Goal: Task Accomplishment & Management: Use online tool/utility

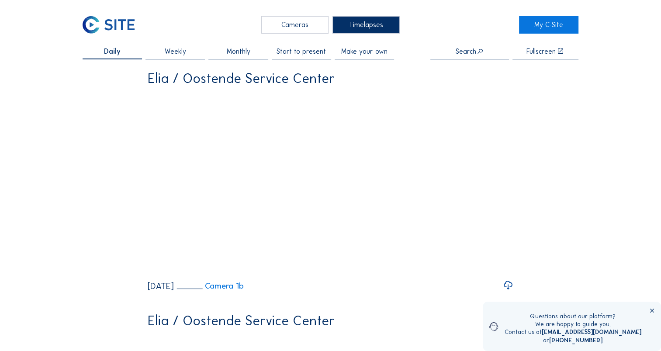
click at [116, 48] on span "Daily" at bounding box center [112, 51] width 17 height 7
click at [304, 24] on div "Cameras" at bounding box center [294, 24] width 67 height 17
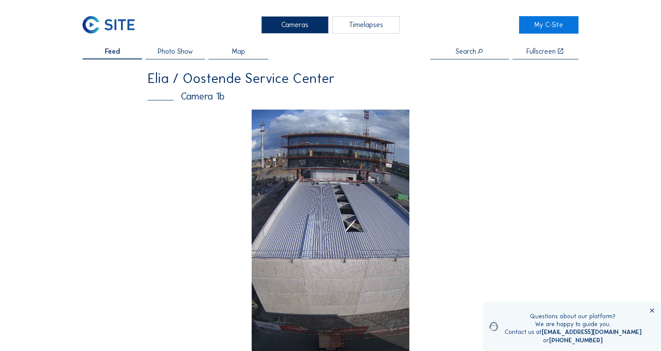
click at [379, 25] on div "Timelapses" at bounding box center [365, 24] width 67 height 17
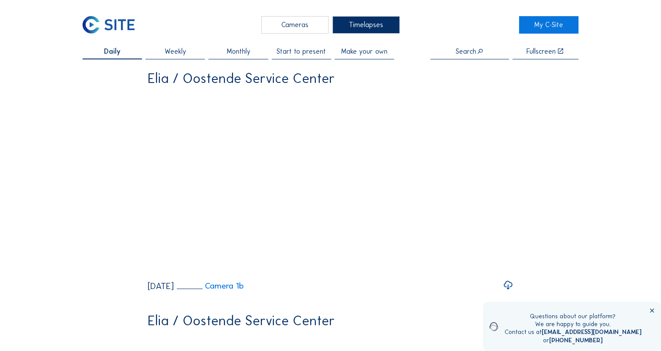
click at [172, 50] on span "Weekly" at bounding box center [175, 51] width 21 height 7
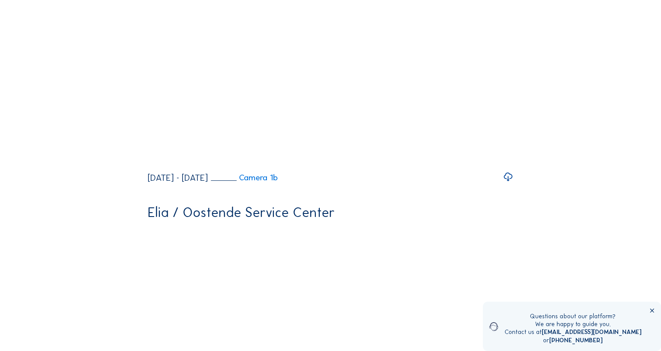
scroll to position [141, 0]
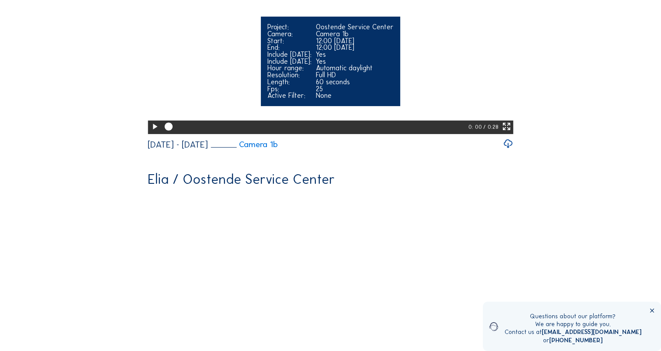
click at [152, 133] on icon at bounding box center [155, 127] width 10 height 12
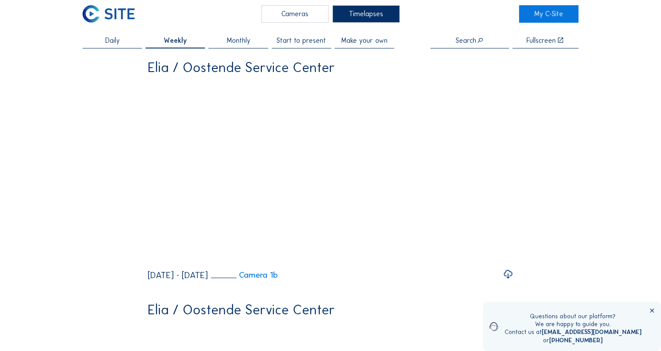
scroll to position [0, 0]
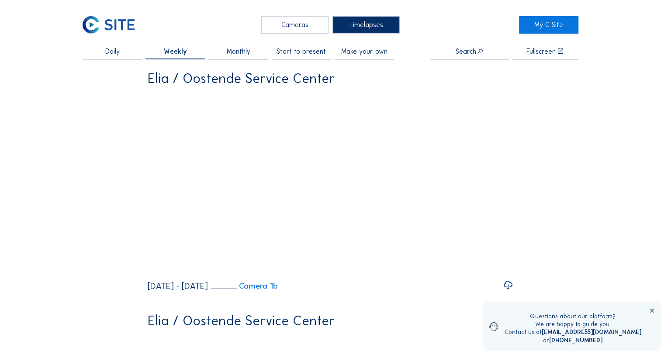
drag, startPoint x: 660, startPoint y: 64, endPoint x: 660, endPoint y: 77, distance: 13.1
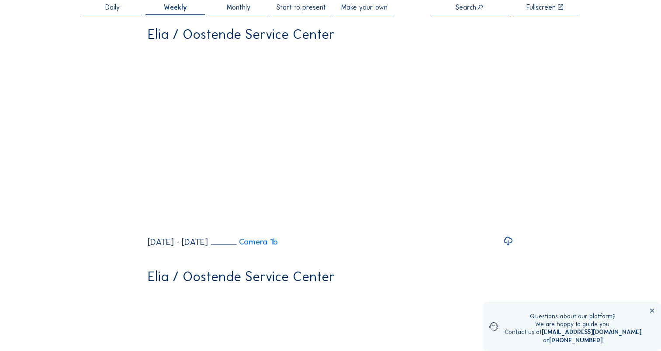
scroll to position [38, 0]
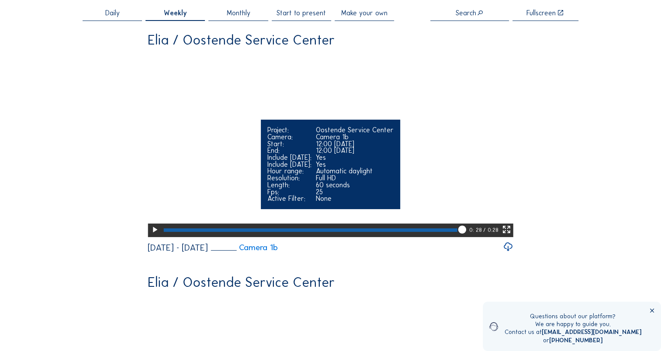
drag, startPoint x: 465, startPoint y: 329, endPoint x: 450, endPoint y: 324, distance: 15.7
click at [450, 238] on div at bounding box center [315, 231] width 307 height 14
click at [449, 235] on icon at bounding box center [449, 230] width 10 height 10
click at [453, 238] on div at bounding box center [315, 231] width 307 height 14
click at [449, 232] on div at bounding box center [306, 229] width 285 height 3
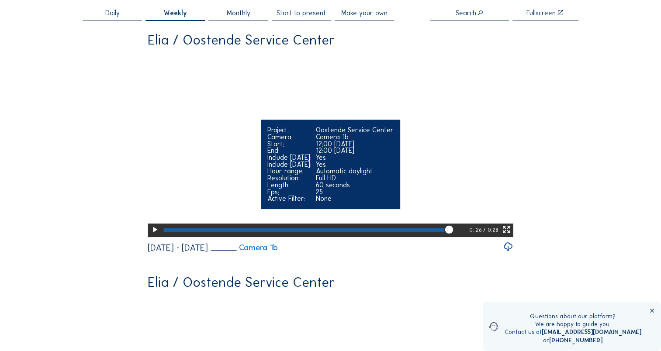
click at [444, 232] on div at bounding box center [304, 229] width 280 height 3
click at [382, 195] on video "Your browser does not support the video tag." at bounding box center [330, 144] width 365 height 183
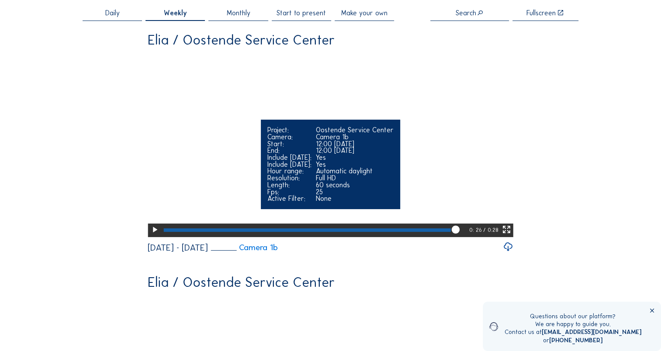
click at [382, 195] on video "Your browser does not support the video tag." at bounding box center [330, 144] width 365 height 183
click at [369, 161] on div "Yes" at bounding box center [355, 157] width 78 height 7
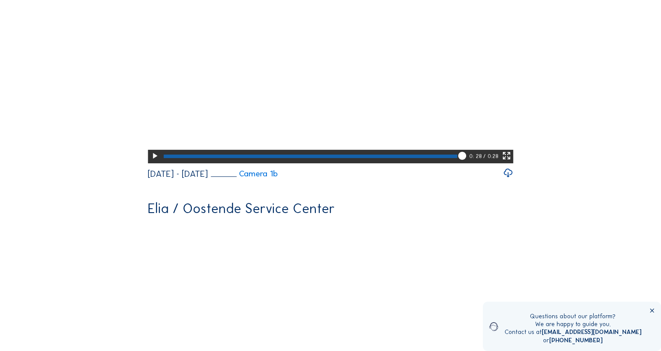
scroll to position [115, 0]
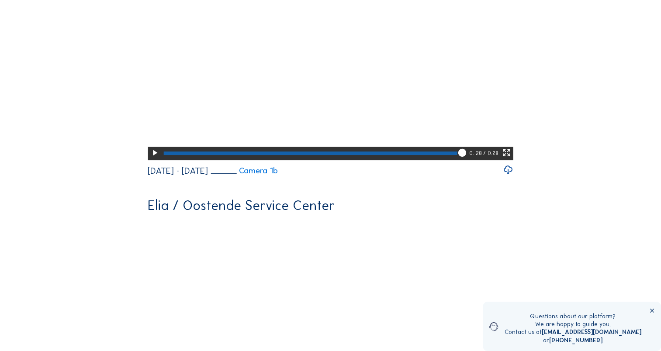
click at [510, 176] on icon at bounding box center [508, 170] width 10 height 12
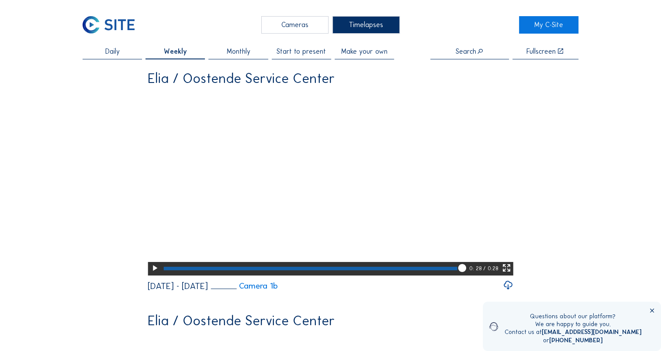
click at [351, 55] on span "Make your own" at bounding box center [364, 51] width 46 height 7
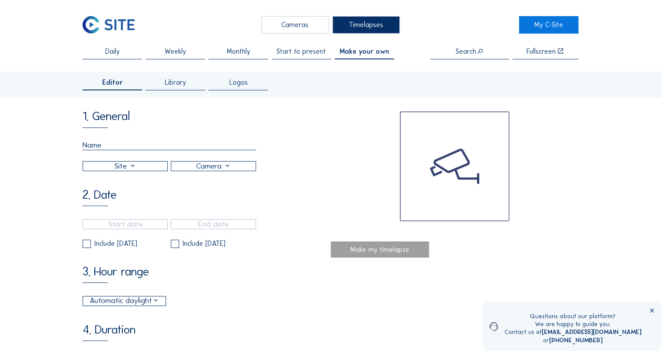
click at [154, 171] on div at bounding box center [125, 166] width 84 height 9
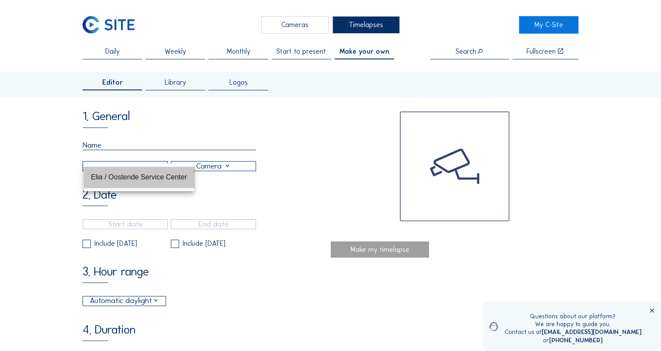
click at [154, 172] on div "Elia / Oostende Service Center" at bounding box center [139, 177] width 96 height 19
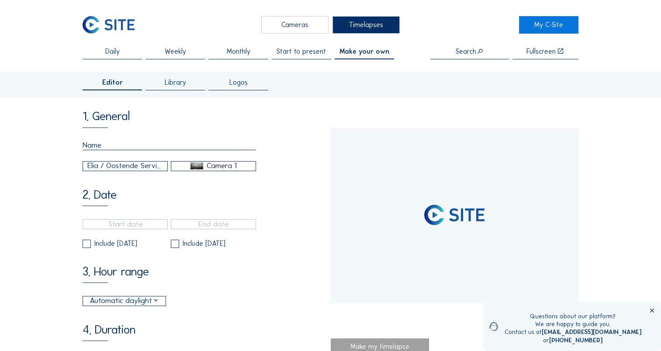
click at [198, 169] on img at bounding box center [196, 165] width 13 height 7
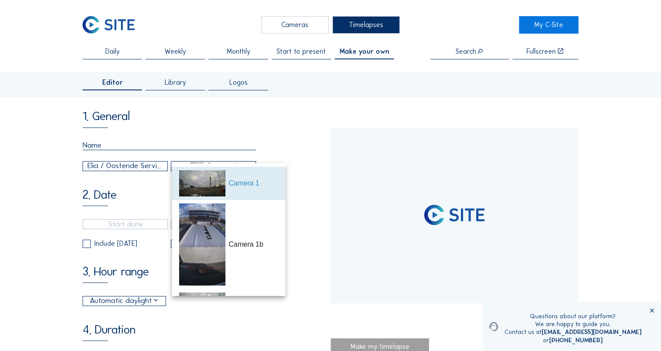
type input "[DATE] 14:45"
type input "[DATE] 10:15"
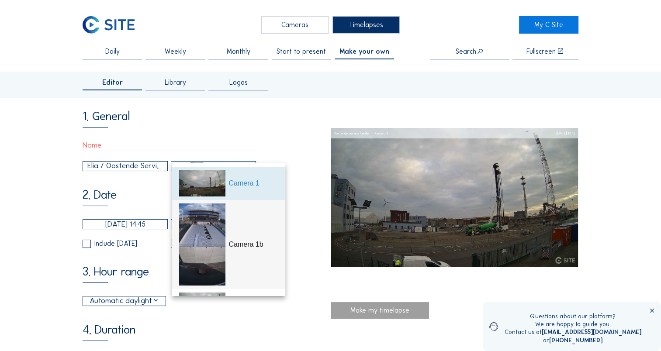
click at [195, 220] on img at bounding box center [202, 244] width 46 height 82
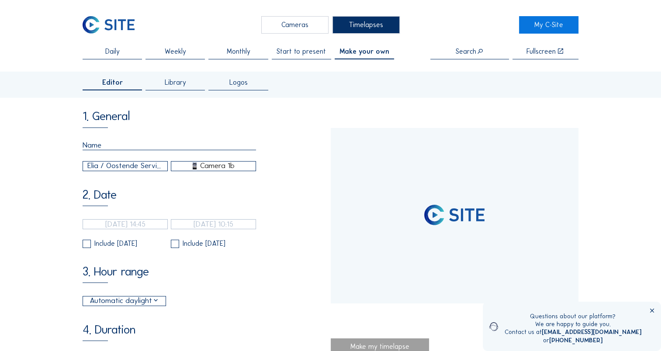
type input "[DATE] 12:29"
type input "[DATE] 18:01"
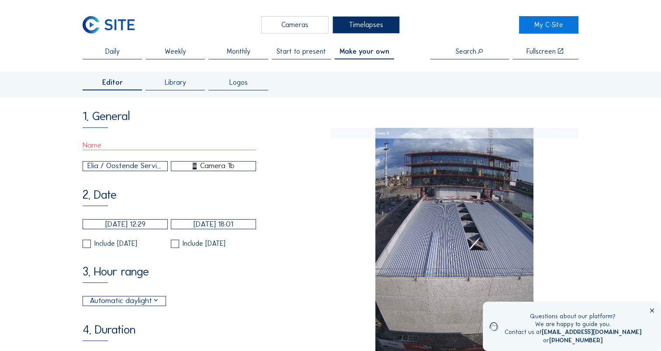
type input "60"
click at [161, 228] on input "[DATE] 12:29" at bounding box center [125, 224] width 85 height 10
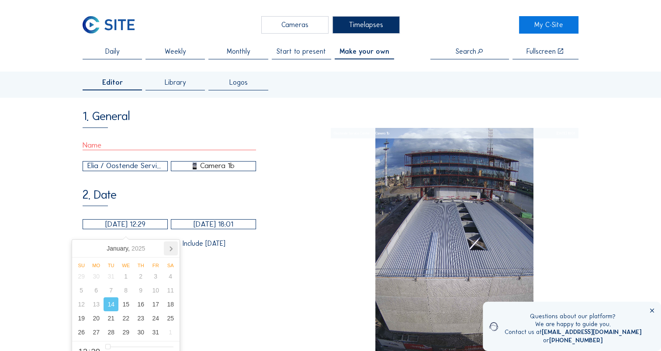
click at [173, 248] on icon at bounding box center [171, 248] width 14 height 14
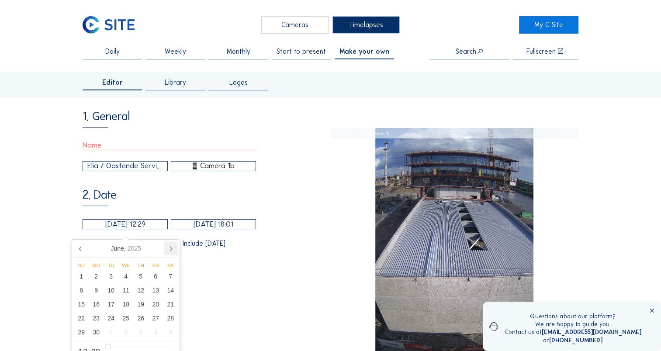
click at [173, 248] on icon at bounding box center [171, 248] width 14 height 14
click at [156, 334] on div "29" at bounding box center [155, 332] width 15 height 14
type input "[DATE] 12:29"
type input "7"
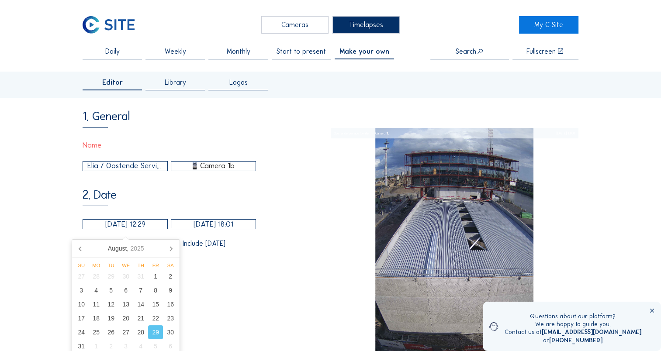
click at [284, 245] on div "2. Date [DATE] 12:29 [DATE] 18:01 Include [DATE] Include [DATE]" at bounding box center [207, 218] width 248 height 59
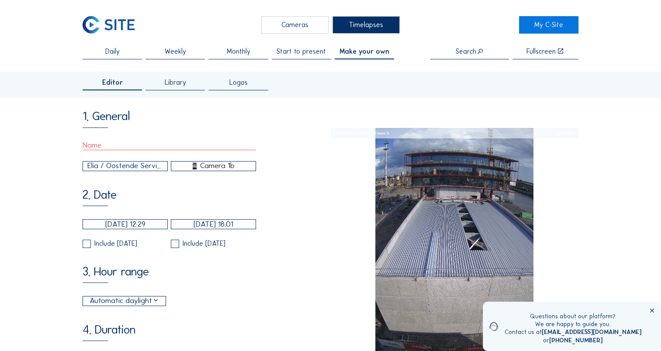
click at [84, 248] on label at bounding box center [87, 244] width 8 height 8
click at [84, 247] on input "checkbox" at bounding box center [86, 244] width 6 height 6
checkbox input "true"
click at [176, 248] on label at bounding box center [175, 244] width 8 height 8
click at [176, 247] on input "checkbox" at bounding box center [174, 244] width 6 height 6
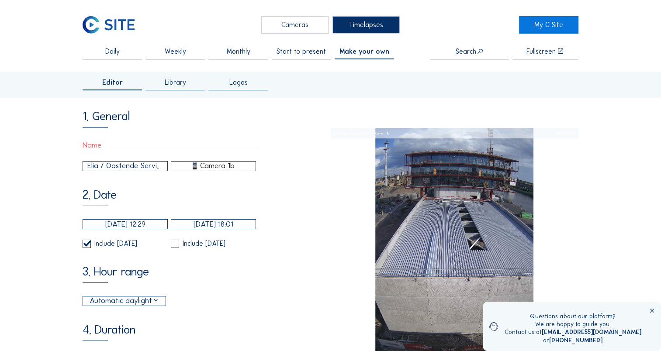
checkbox input "true"
click at [158, 306] on div "Automatic daylight" at bounding box center [125, 300] width 70 height 11
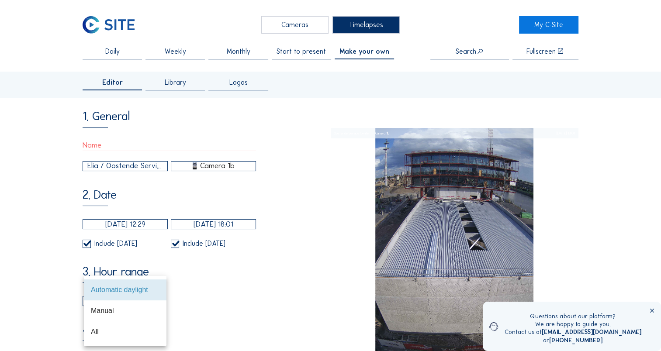
click at [239, 300] on div "3. Hour range Automatic daylight 06:00 From 18:00 To" at bounding box center [207, 285] width 248 height 41
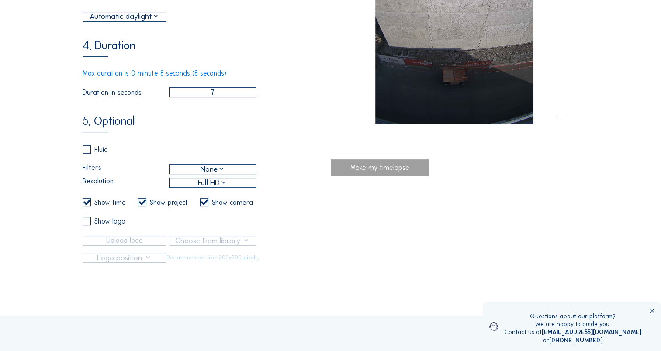
scroll to position [285, 0]
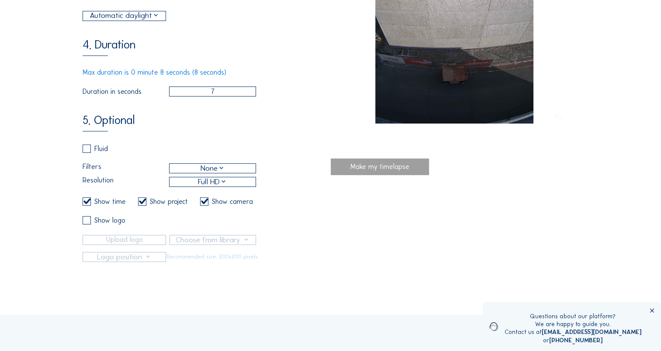
click at [402, 168] on div "Make my timelapse" at bounding box center [380, 166] width 99 height 17
click at [87, 152] on input "checkbox" at bounding box center [86, 149] width 6 height 6
checkbox input "true"
checkbox input "false"
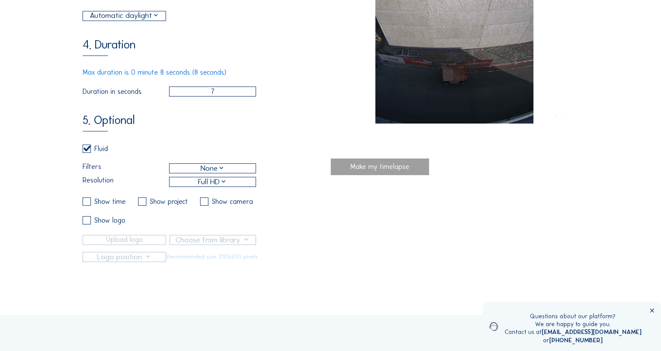
checkbox input "false"
click at [369, 169] on div "Make my timelapse" at bounding box center [380, 166] width 99 height 17
click at [228, 96] on input "7" at bounding box center [212, 91] width 87 height 10
type input "8"
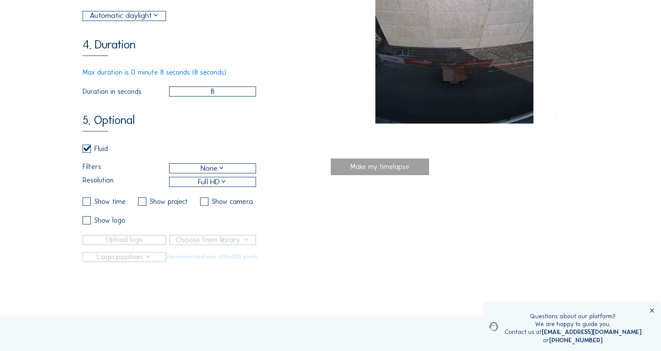
click at [394, 172] on div "Make my timelapse" at bounding box center [380, 166] width 99 height 17
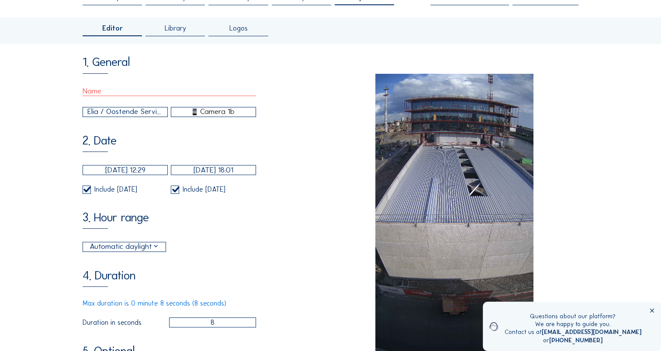
scroll to position [52, 0]
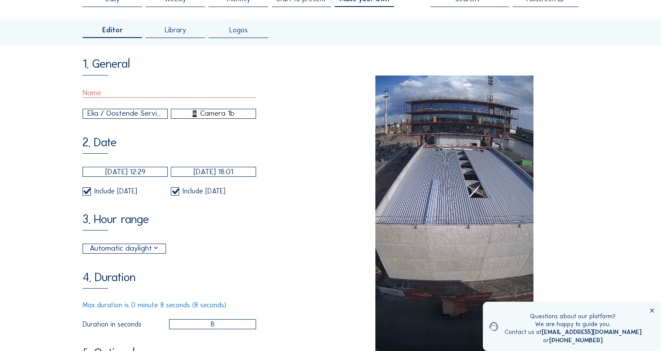
click at [165, 94] on input "text" at bounding box center [169, 93] width 173 height 10
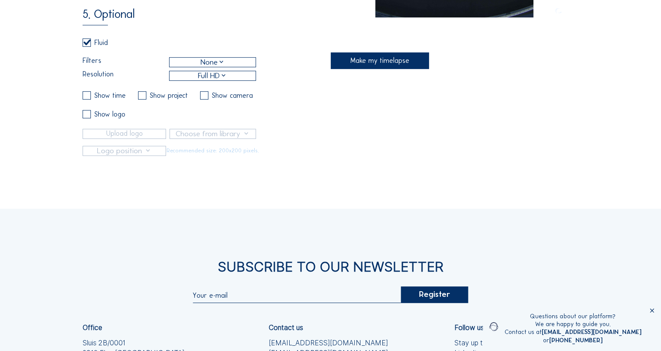
scroll to position [351, 0]
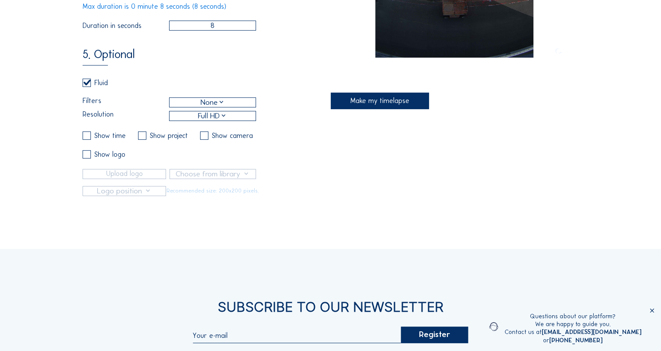
type input "test"
click at [383, 105] on div "Make my timelapse" at bounding box center [380, 101] width 99 height 17
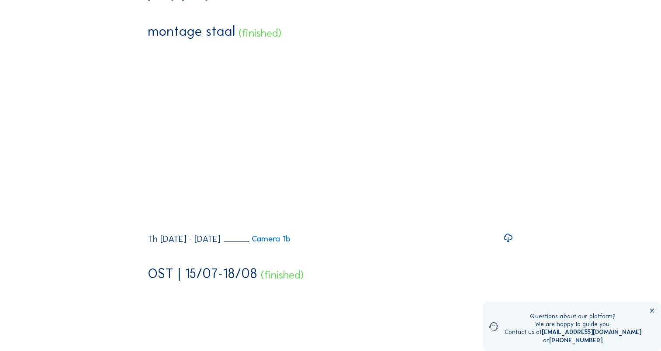
scroll to position [44, 0]
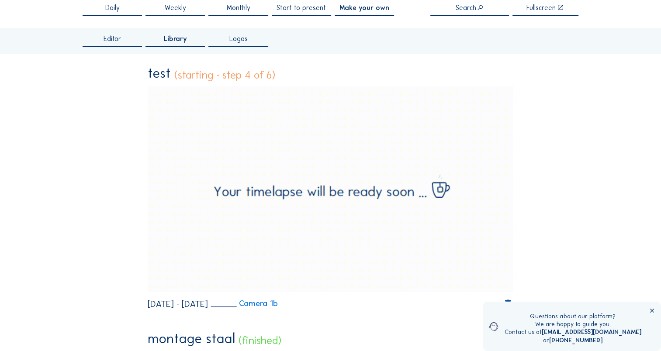
click at [364, 8] on span "Make your own" at bounding box center [364, 7] width 50 height 7
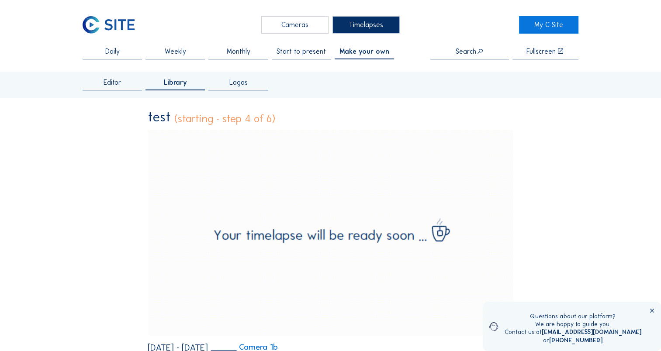
click at [370, 54] on span "Make your own" at bounding box center [364, 51] width 50 height 7
click at [111, 55] on span "Daily" at bounding box center [112, 51] width 14 height 7
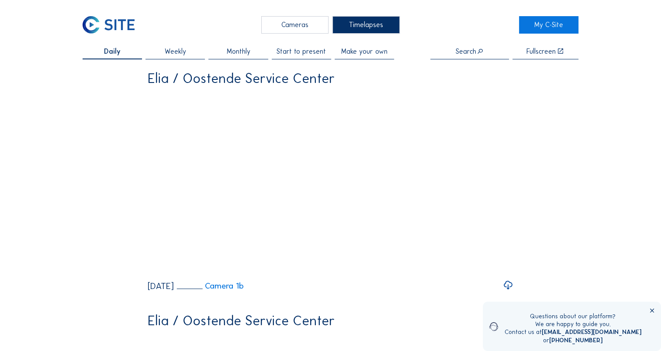
click at [356, 55] on span "Make your own" at bounding box center [364, 51] width 46 height 7
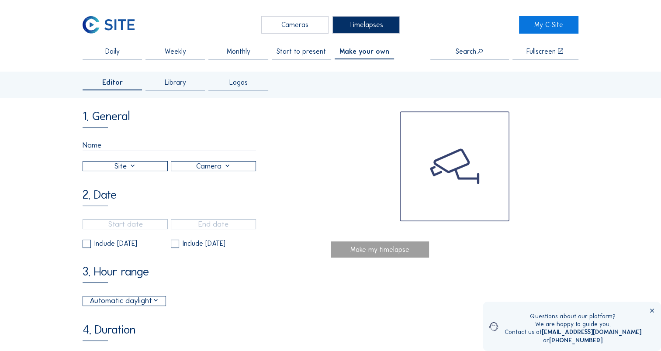
click at [190, 169] on div at bounding box center [213, 166] width 84 height 9
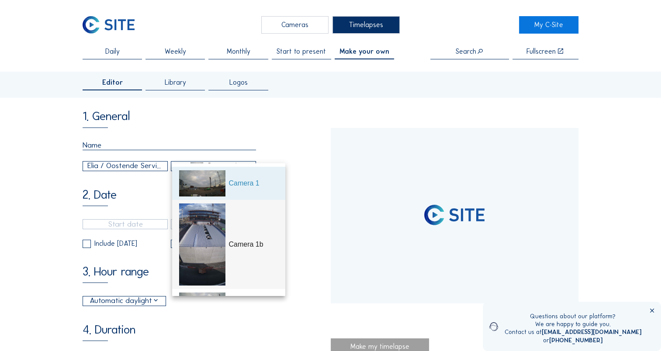
type input "[DATE] 14:45"
type input "[DATE] 10:15"
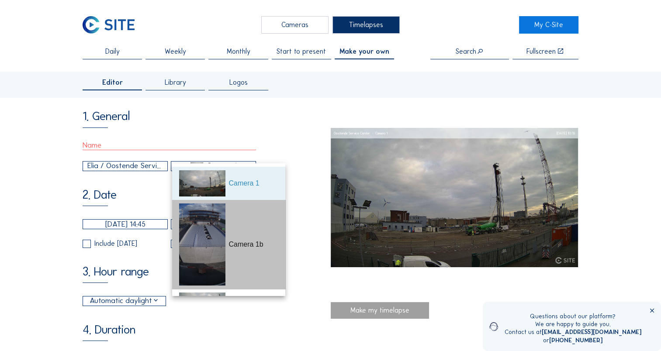
click at [248, 246] on div "Camera 1b" at bounding box center [252, 244] width 49 height 10
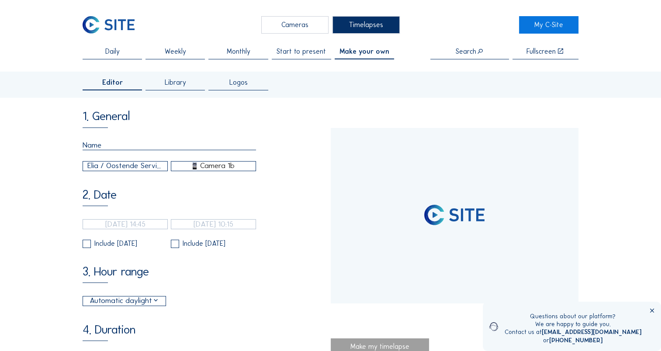
type input "[DATE] 12:29"
type input "[DATE] 18:01"
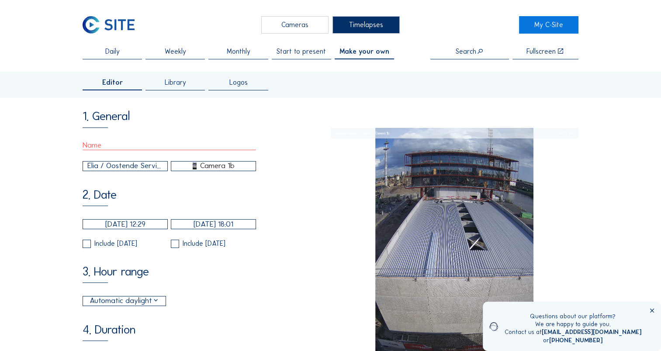
type input "60"
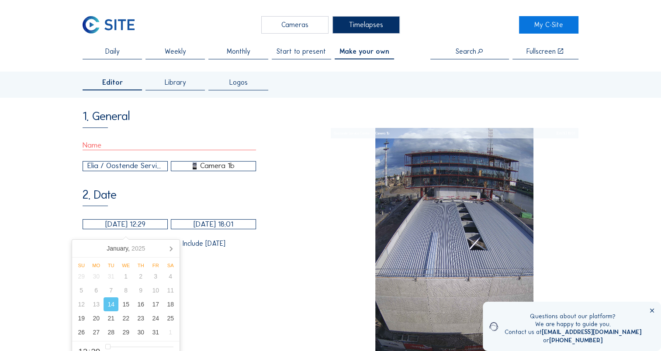
click at [130, 229] on input "[DATE] 12:29" at bounding box center [125, 224] width 85 height 10
click at [168, 245] on icon at bounding box center [171, 248] width 14 height 14
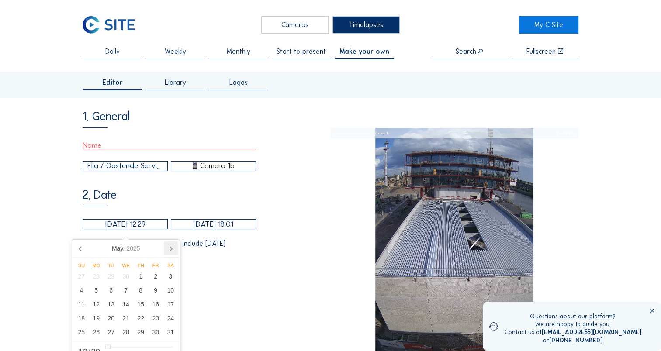
click at [168, 245] on icon at bounding box center [171, 248] width 14 height 14
click at [158, 334] on div "29" at bounding box center [155, 332] width 15 height 14
type input "[DATE] 12:29"
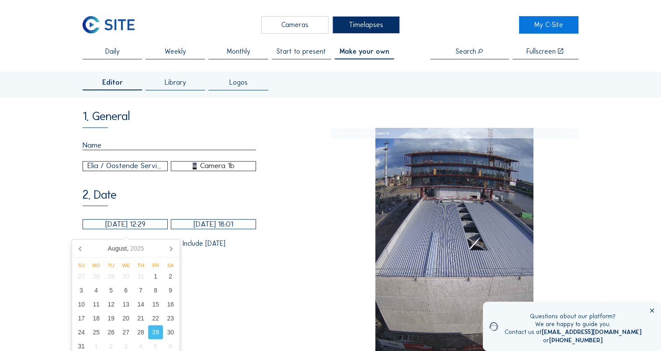
type input "7"
click at [291, 293] on div "3. Hour range Automatic daylight 06:00 From 18:00 To" at bounding box center [207, 285] width 248 height 41
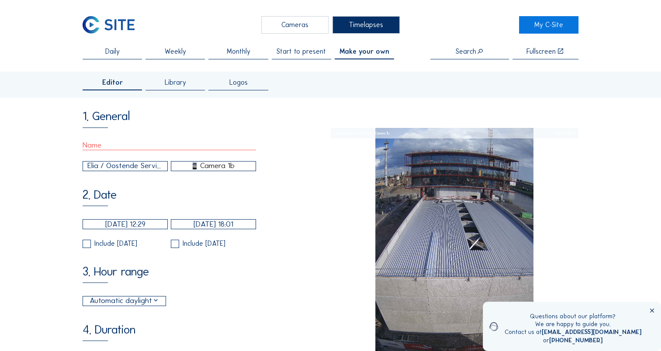
click at [174, 247] on input "checkbox" at bounding box center [174, 244] width 6 height 6
checkbox input "true"
click at [84, 246] on input "checkbox" at bounding box center [86, 244] width 6 height 6
checkbox input "true"
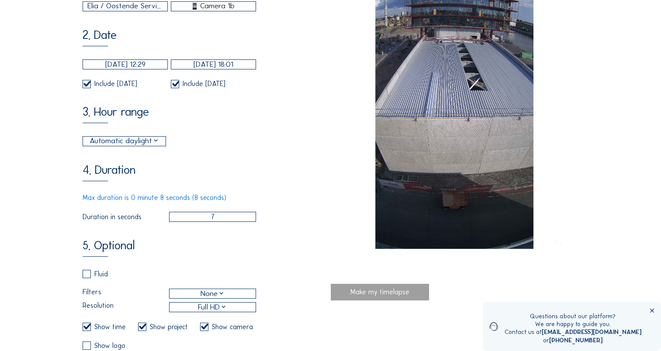
scroll to position [161, 0]
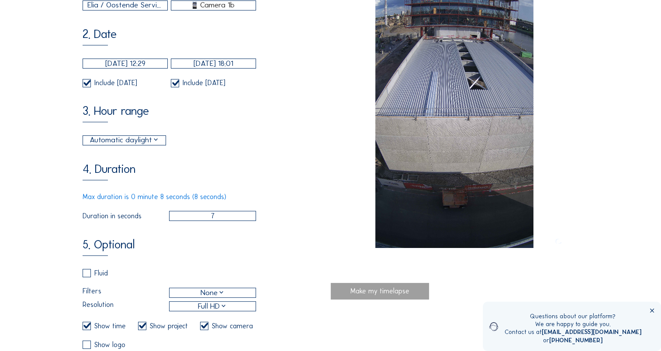
click at [160, 145] on div "Automatic daylight" at bounding box center [124, 140] width 83 height 9
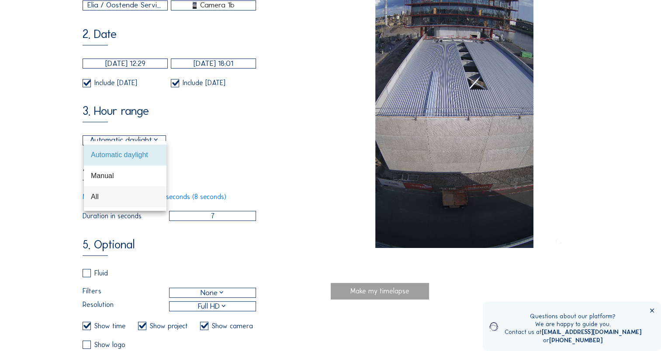
click at [96, 194] on div "All" at bounding box center [125, 197] width 69 height 8
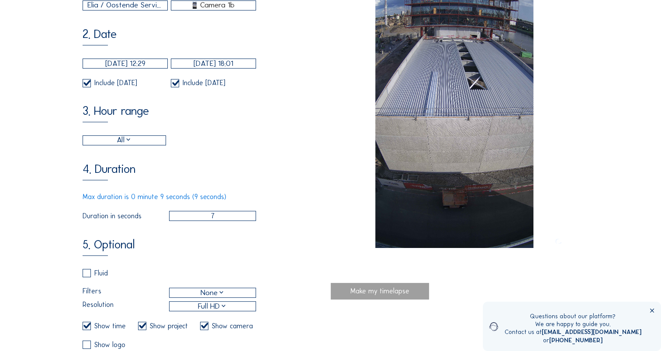
click at [210, 221] on input "7" at bounding box center [212, 216] width 87 height 10
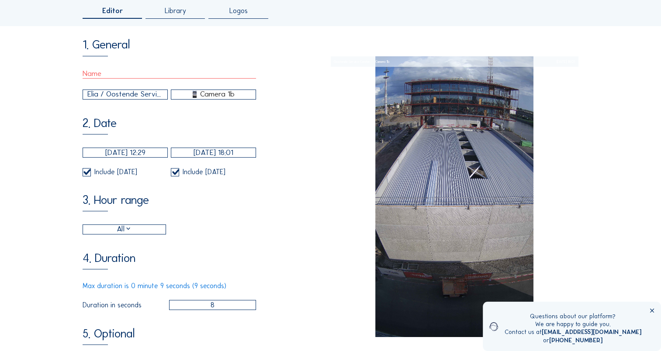
scroll to position [32, 0]
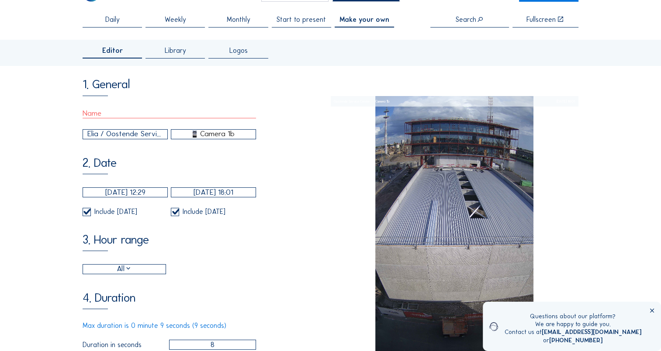
type input "8"
click at [127, 115] on input "text" at bounding box center [169, 114] width 173 height 10
type input "test1"
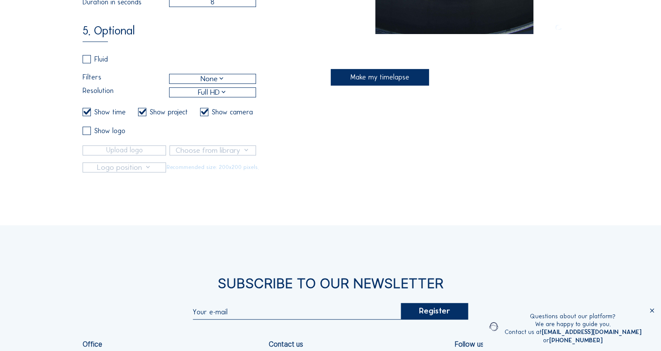
scroll to position [377, 0]
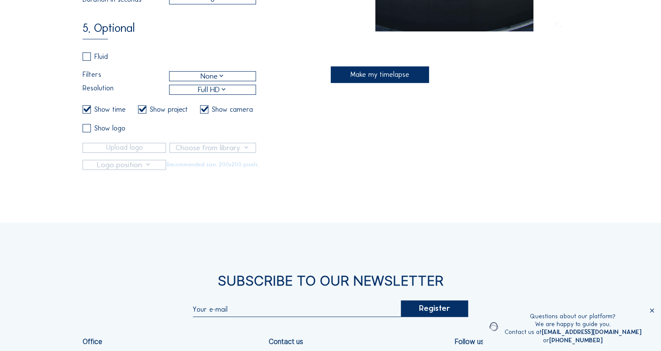
click at [380, 79] on div "Make my timelapse" at bounding box center [380, 74] width 99 height 17
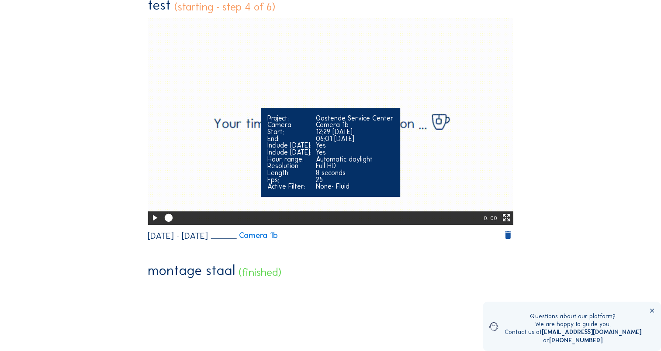
click at [150, 220] on icon at bounding box center [155, 218] width 10 height 12
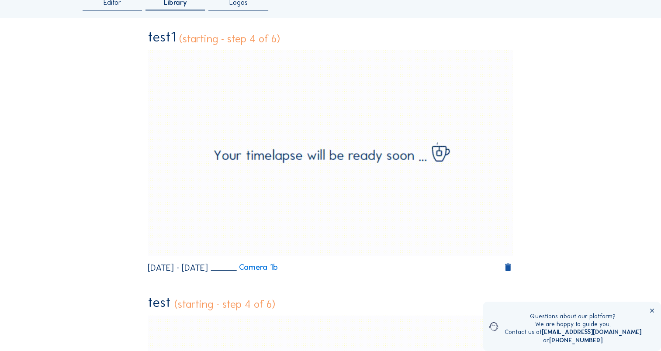
scroll to position [73, 0]
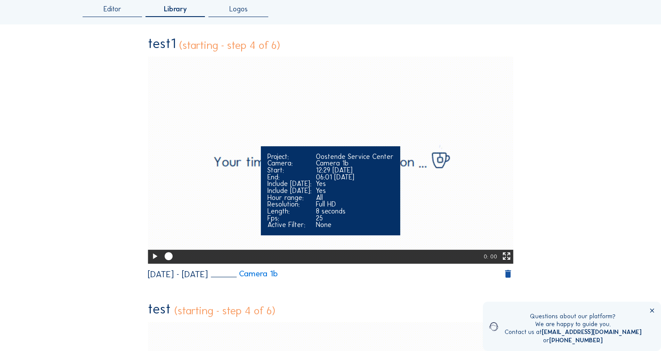
drag, startPoint x: 171, startPoint y: 260, endPoint x: 193, endPoint y: 261, distance: 22.3
click at [193, 261] on div at bounding box center [323, 257] width 322 height 14
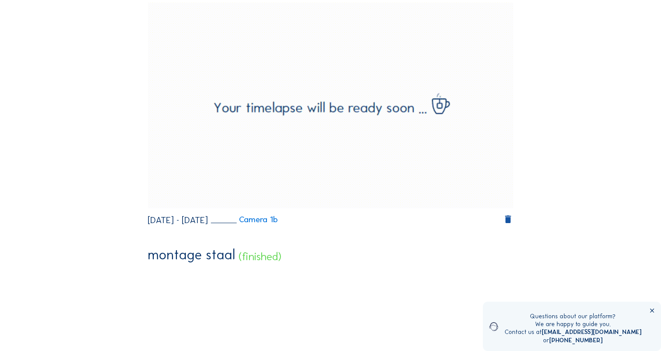
scroll to position [381, 0]
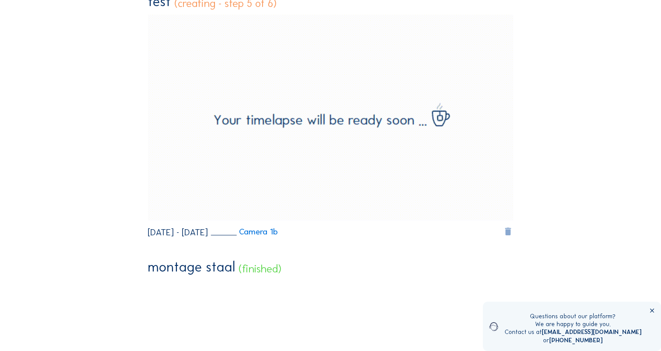
click at [511, 234] on icon at bounding box center [508, 232] width 10 height 11
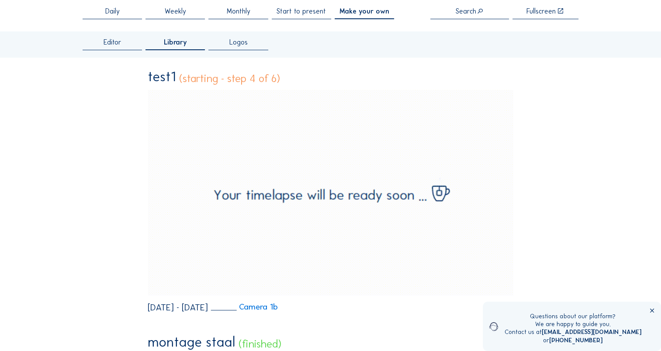
scroll to position [0, 0]
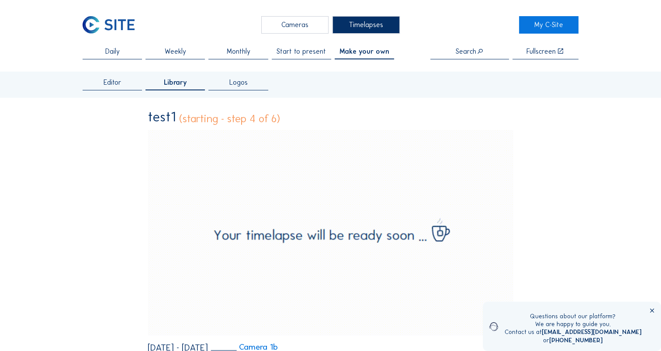
click at [295, 22] on div "Cameras" at bounding box center [294, 24] width 67 height 17
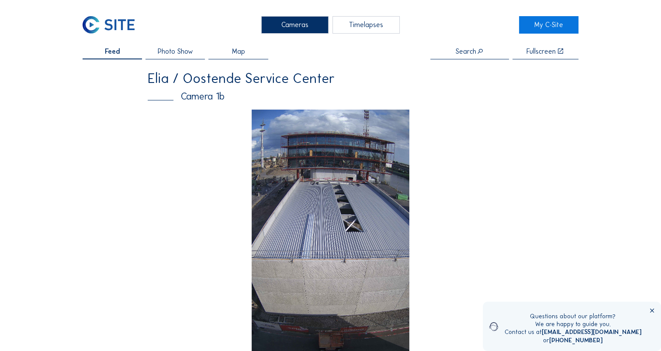
click at [343, 180] on img at bounding box center [330, 250] width 158 height 281
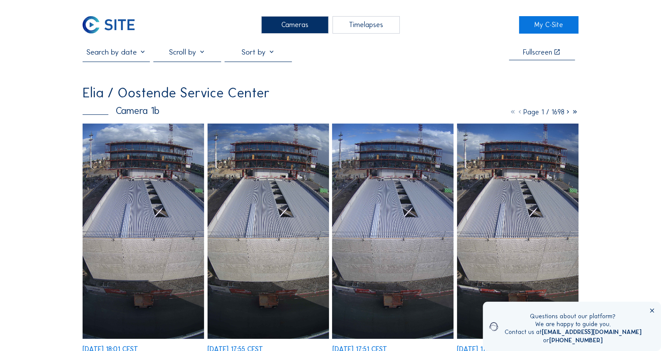
click at [567, 112] on icon at bounding box center [567, 112] width 7 height 8
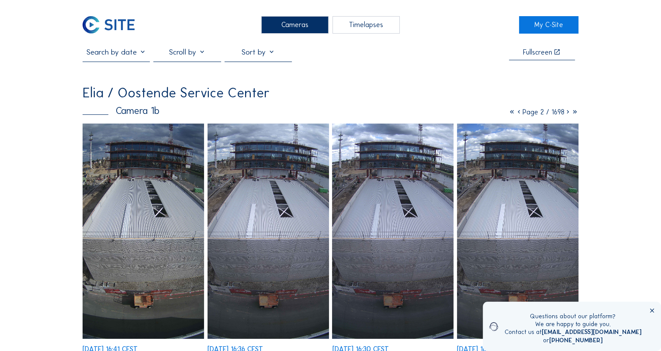
click at [567, 113] on icon at bounding box center [567, 112] width 7 height 8
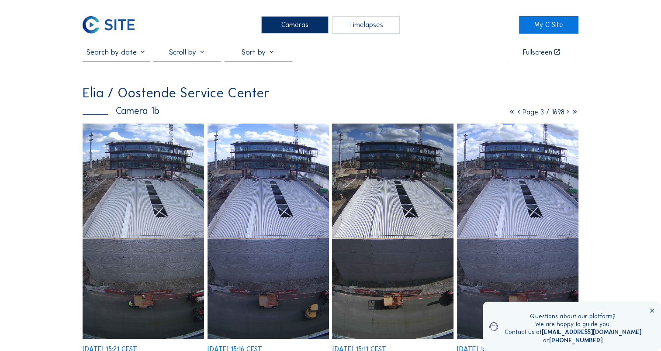
click at [566, 115] on icon at bounding box center [567, 112] width 7 height 8
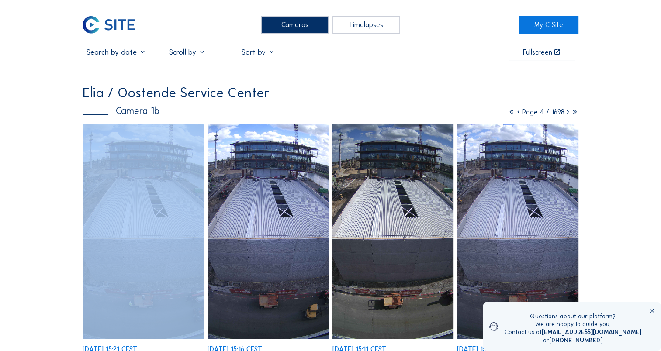
click at [566, 115] on icon at bounding box center [567, 112] width 7 height 8
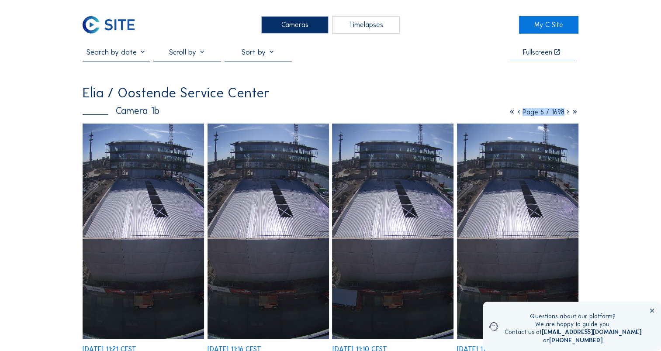
click at [567, 113] on icon at bounding box center [567, 112] width 7 height 8
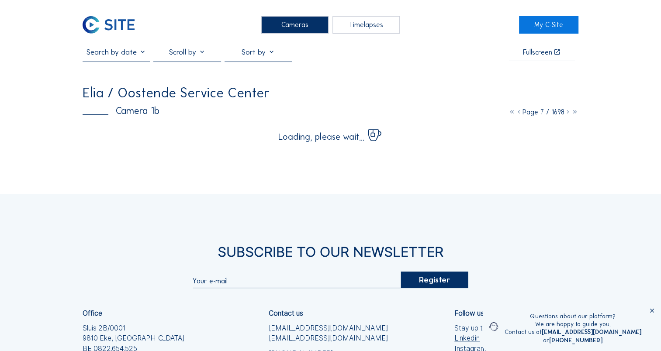
click at [644, 81] on div "Cameras Timelapses My C-Site Fullscreen [PERSON_NAME] / Oostende Service Center…" at bounding box center [330, 236] width 661 height 472
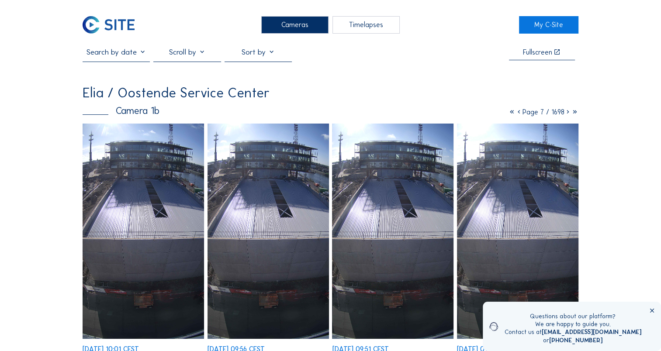
click at [565, 112] on icon at bounding box center [567, 112] width 7 height 8
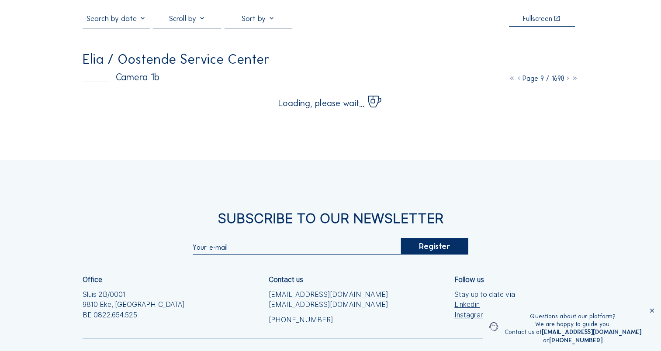
scroll to position [35, 0]
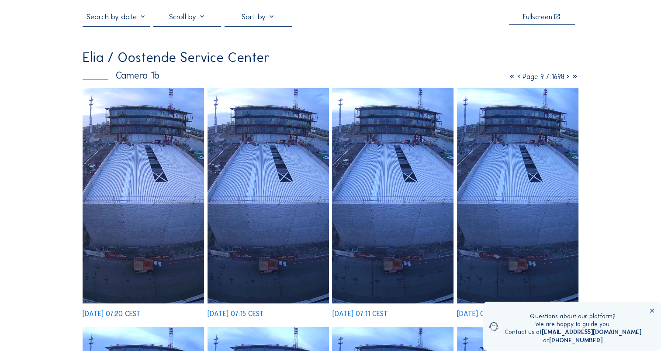
click at [566, 77] on icon at bounding box center [567, 76] width 7 height 8
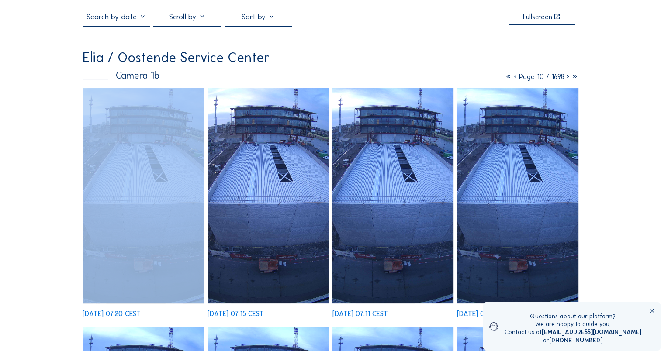
click at [566, 77] on icon at bounding box center [567, 76] width 7 height 8
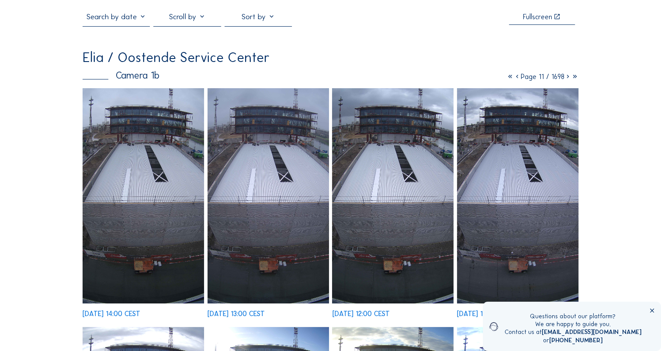
click at [565, 76] on icon at bounding box center [567, 76] width 7 height 8
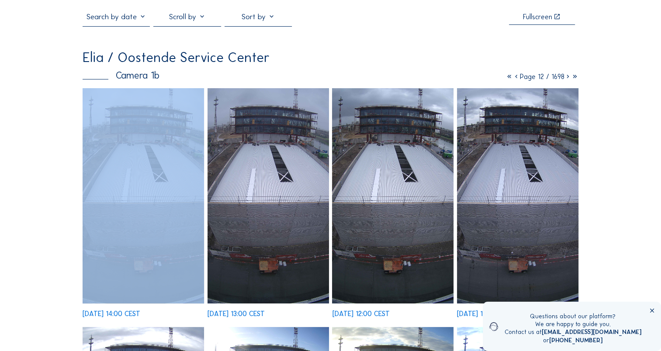
click at [565, 76] on icon at bounding box center [567, 76] width 7 height 8
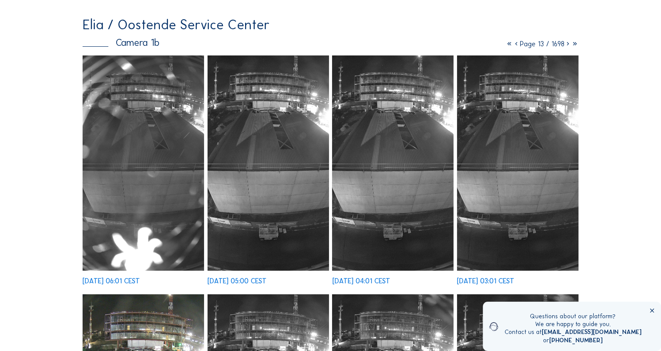
scroll to position [0, 0]
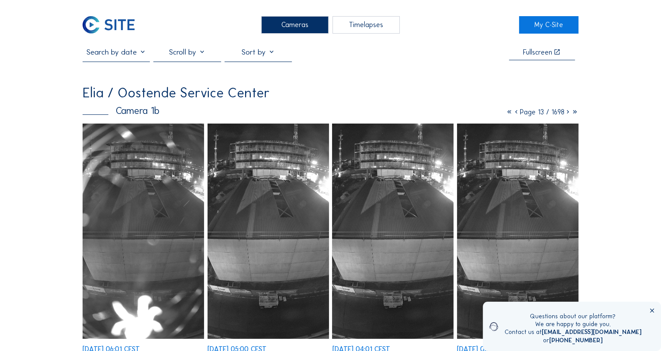
click at [513, 113] on icon at bounding box center [516, 112] width 7 height 8
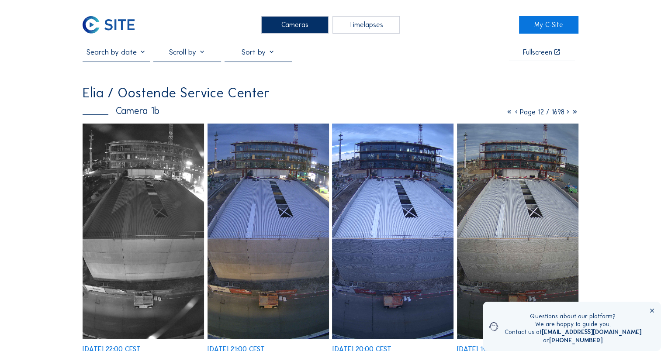
click at [365, 25] on div "Timelapses" at bounding box center [365, 24] width 67 height 17
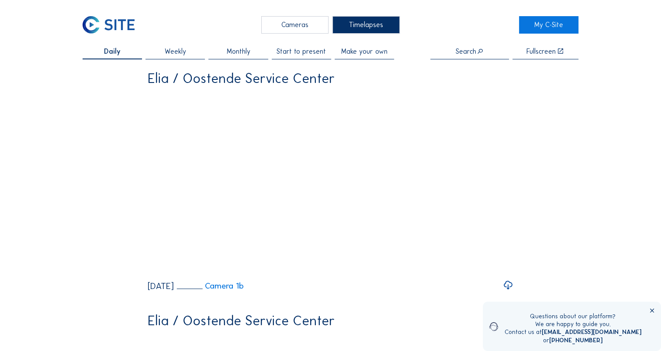
click at [380, 53] on span "Make your own" at bounding box center [364, 51] width 46 height 7
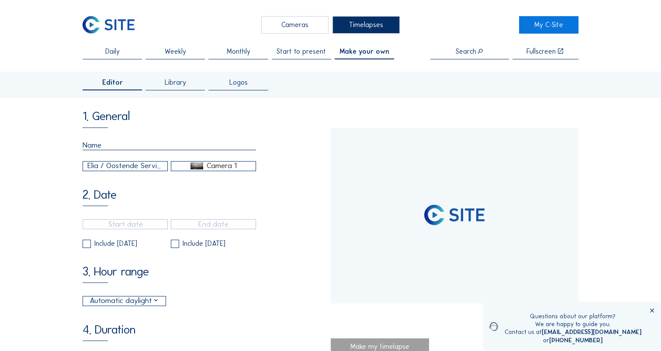
type input "[DATE] 14:45"
type input "[DATE] 10:15"
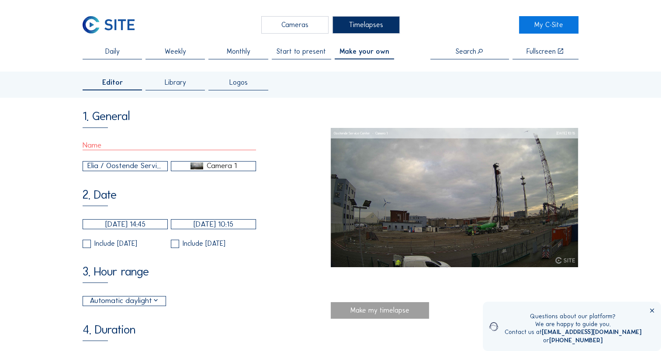
click at [172, 86] on span "Library" at bounding box center [175, 82] width 21 height 7
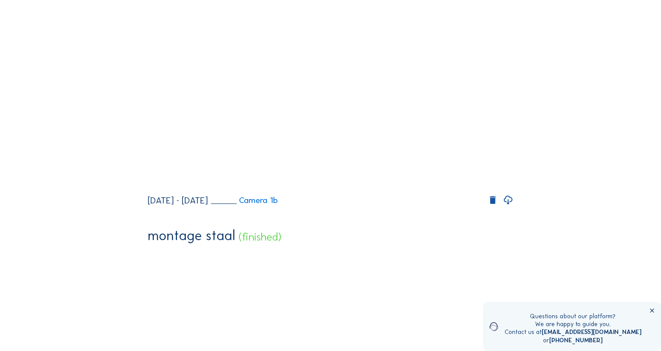
scroll to position [122, 0]
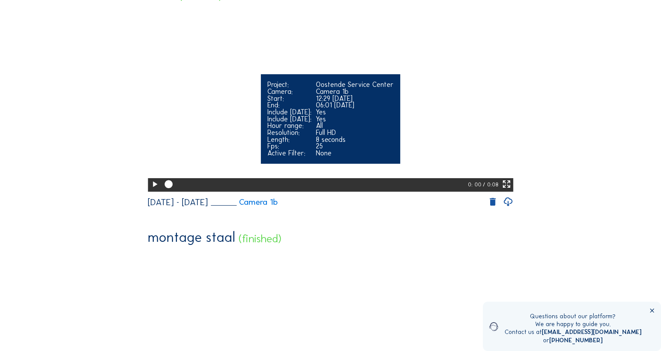
click at [150, 190] on icon at bounding box center [155, 185] width 10 height 12
